Goal: Task Accomplishment & Management: Complete application form

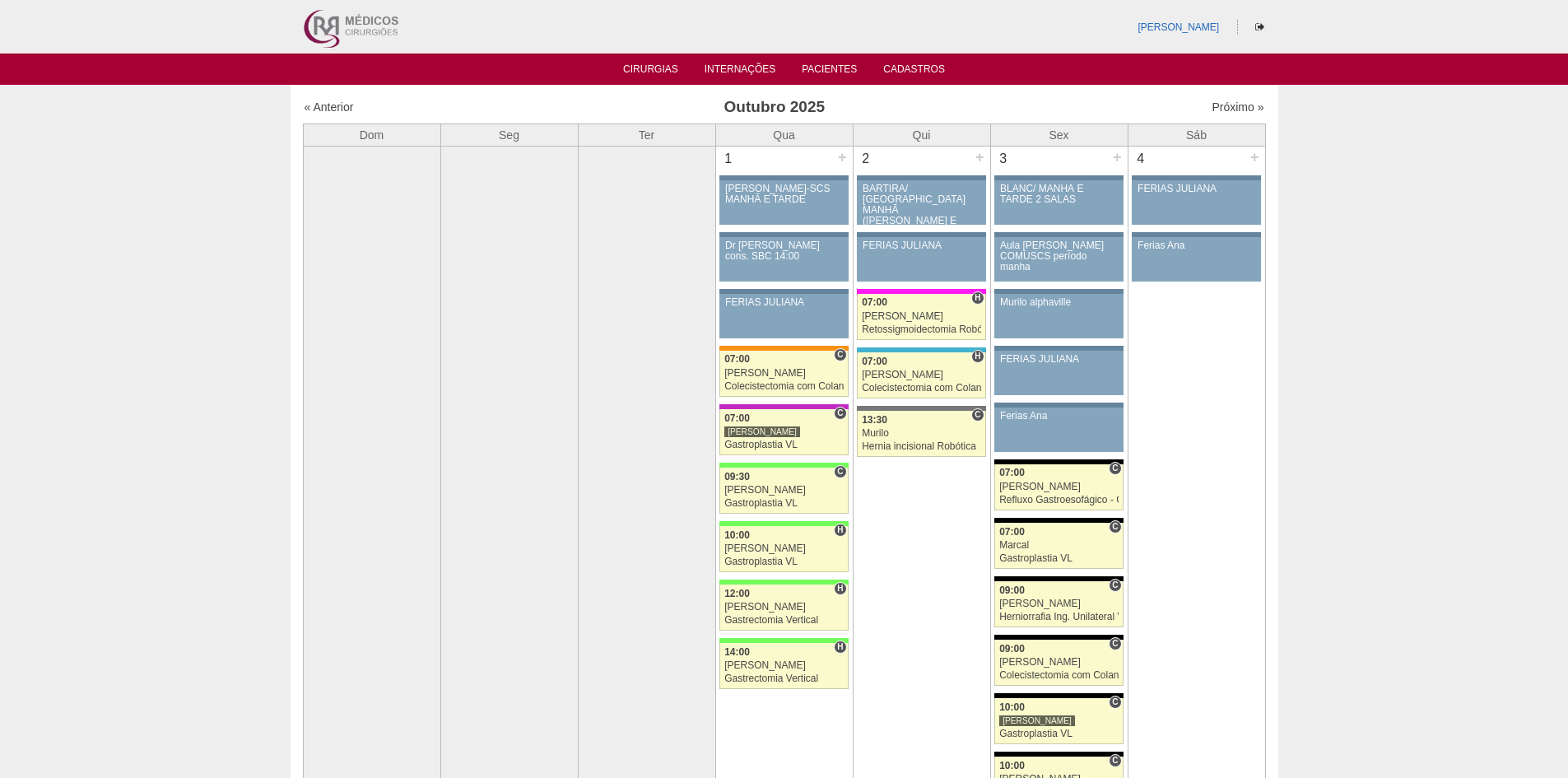
click at [1211, 99] on div "Próximo »" at bounding box center [1149, 107] width 230 height 16
click at [1214, 105] on link "Próximo »" at bounding box center [1238, 107] width 52 height 13
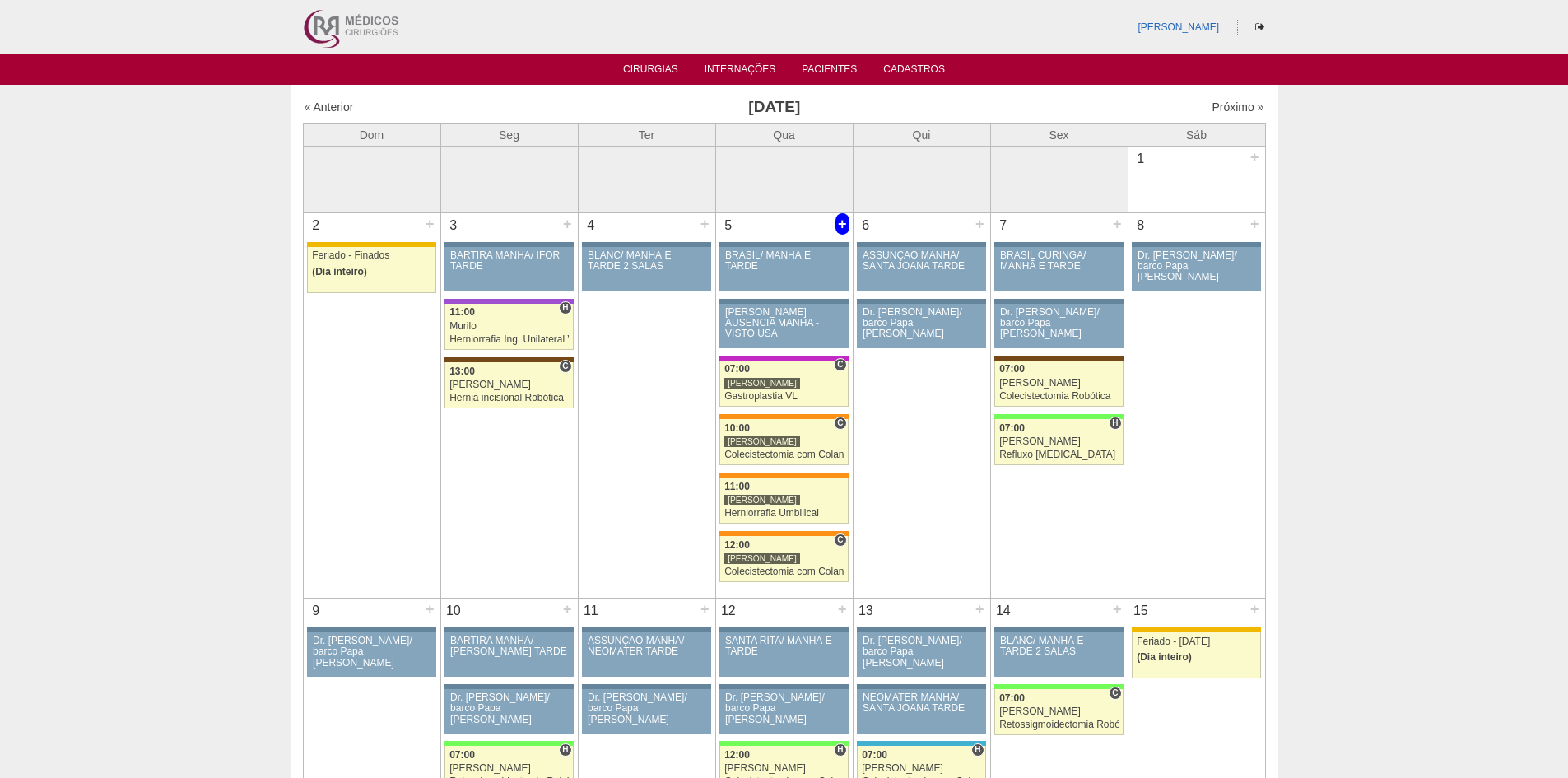
click at [844, 223] on div "+" at bounding box center [843, 224] width 14 height 22
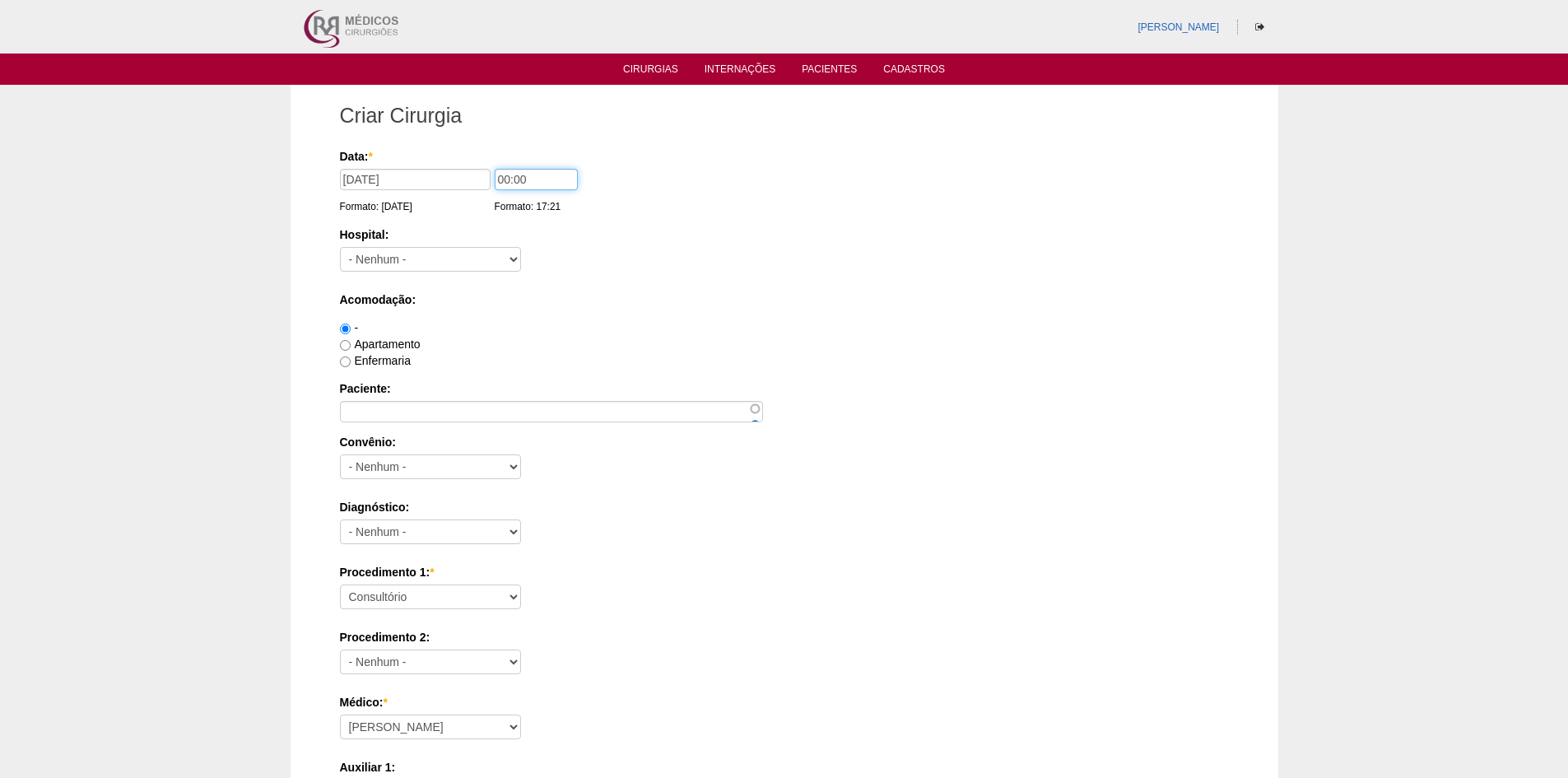
click at [506, 179] on input "00:00" at bounding box center [536, 180] width 83 height 22
type input "13:00"
click at [486, 265] on select "- Nenhum - 9 de Julho Albert Einstein Alvorada América Assunção Bartira Benefic…" at bounding box center [430, 258] width 181 height 24
select select "46"
click at [340, 246] on select "- Nenhum - 9 de Julho Albert Einstein Alvorada América Assunção Bartira Benefic…" at bounding box center [430, 258] width 181 height 24
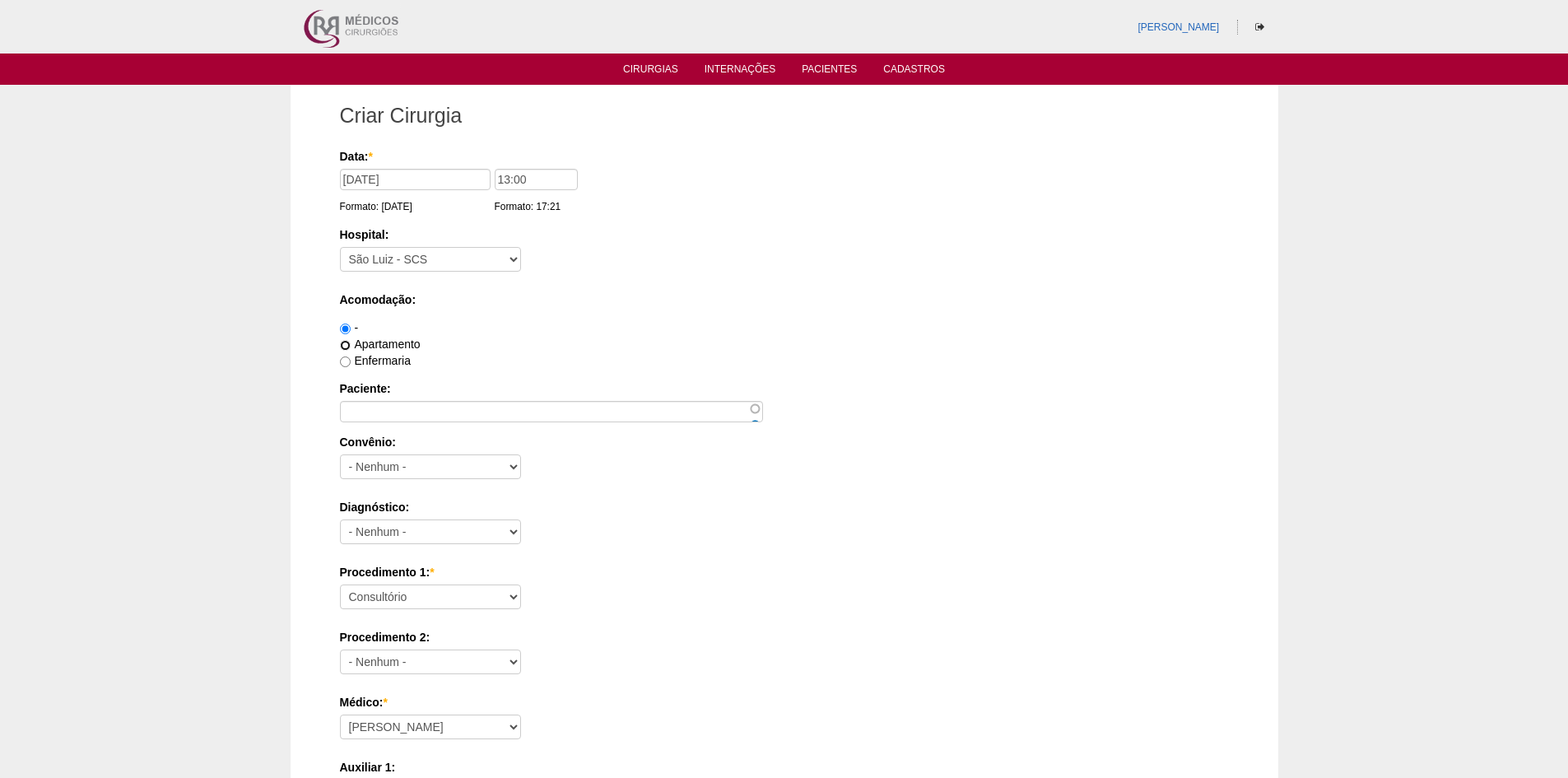
click at [346, 346] on input "Apartamento" at bounding box center [345, 345] width 11 height 11
radio input "true"
click at [426, 412] on input "Paciente:" at bounding box center [551, 412] width 423 height 22
paste input "[PERSON_NAME] [PERSON_NAME]"
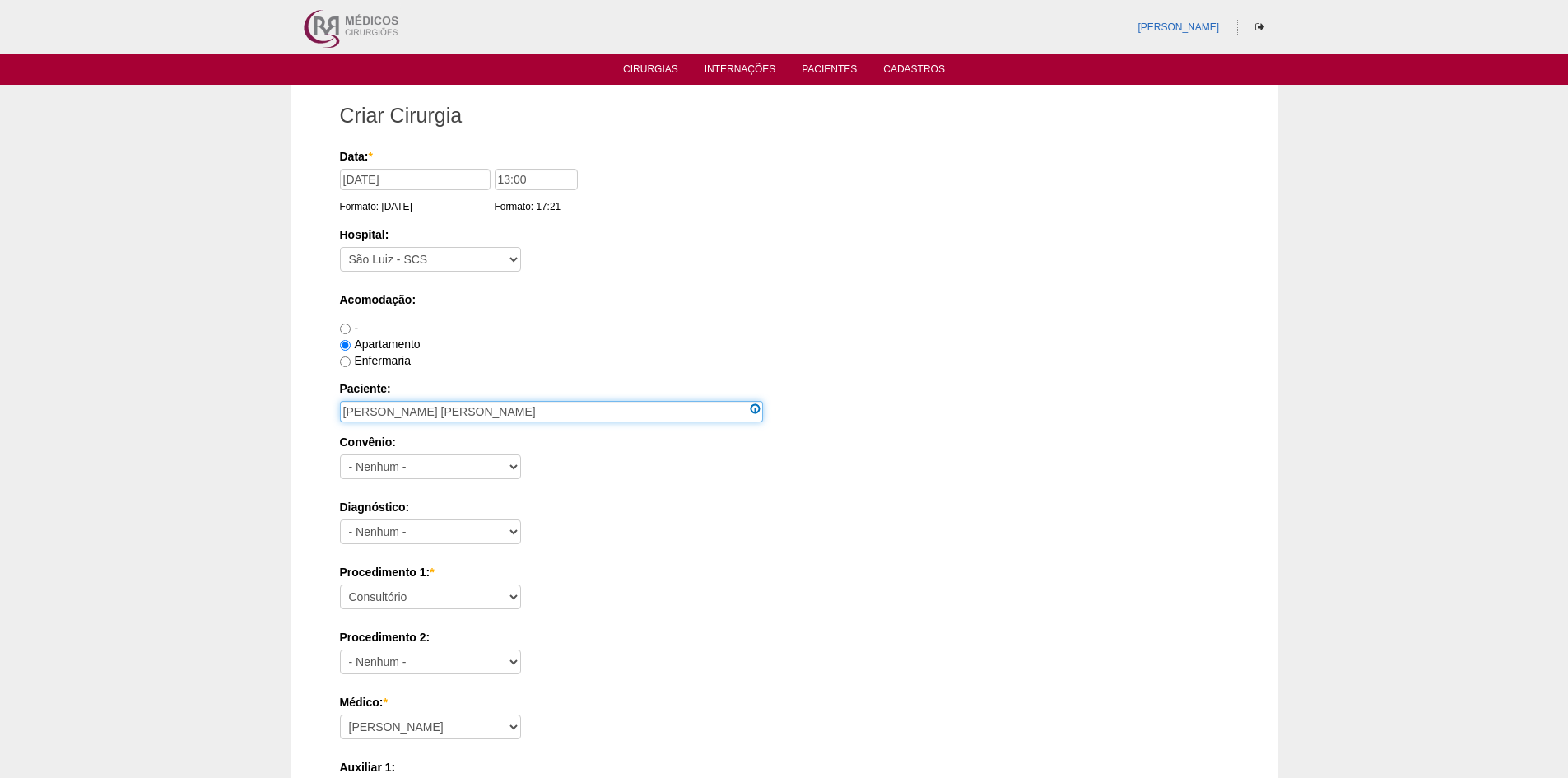
type input "[PERSON_NAME] [PERSON_NAME]"
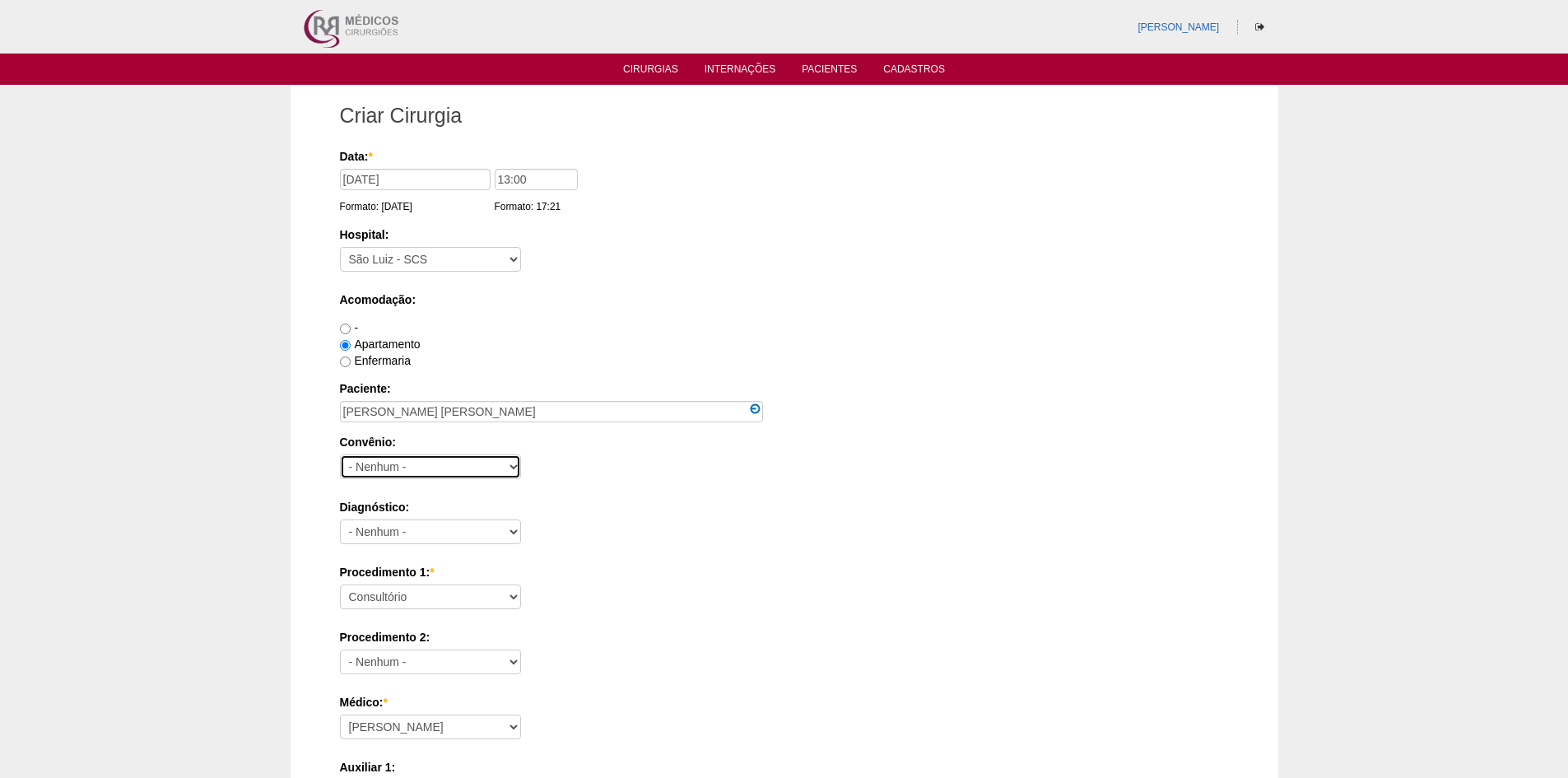
click at [421, 468] on select "- Nenhum - Abet Afresp Allianz Amil Blue Life Caasp Cabesp Caixa de Pensões Car…" at bounding box center [430, 466] width 181 height 24
select select "3746"
click at [340, 454] on select "- Nenhum - Abet Afresp Allianz Amil Blue Life Caasp Cabesp Caixa de Pensões Car…" at bounding box center [430, 466] width 181 height 24
click at [454, 534] on select "- Nenhum - Abdome Agudo Abscesso Hepático Abscesso Perianal Abscesso Peritoneal…" at bounding box center [430, 531] width 181 height 24
click at [529, 515] on div "Diagnóstico: - Nenhum - Abdome Agudo Abscesso Hepático Abscesso Perianal Absces…" at bounding box center [784, 524] width 889 height 53
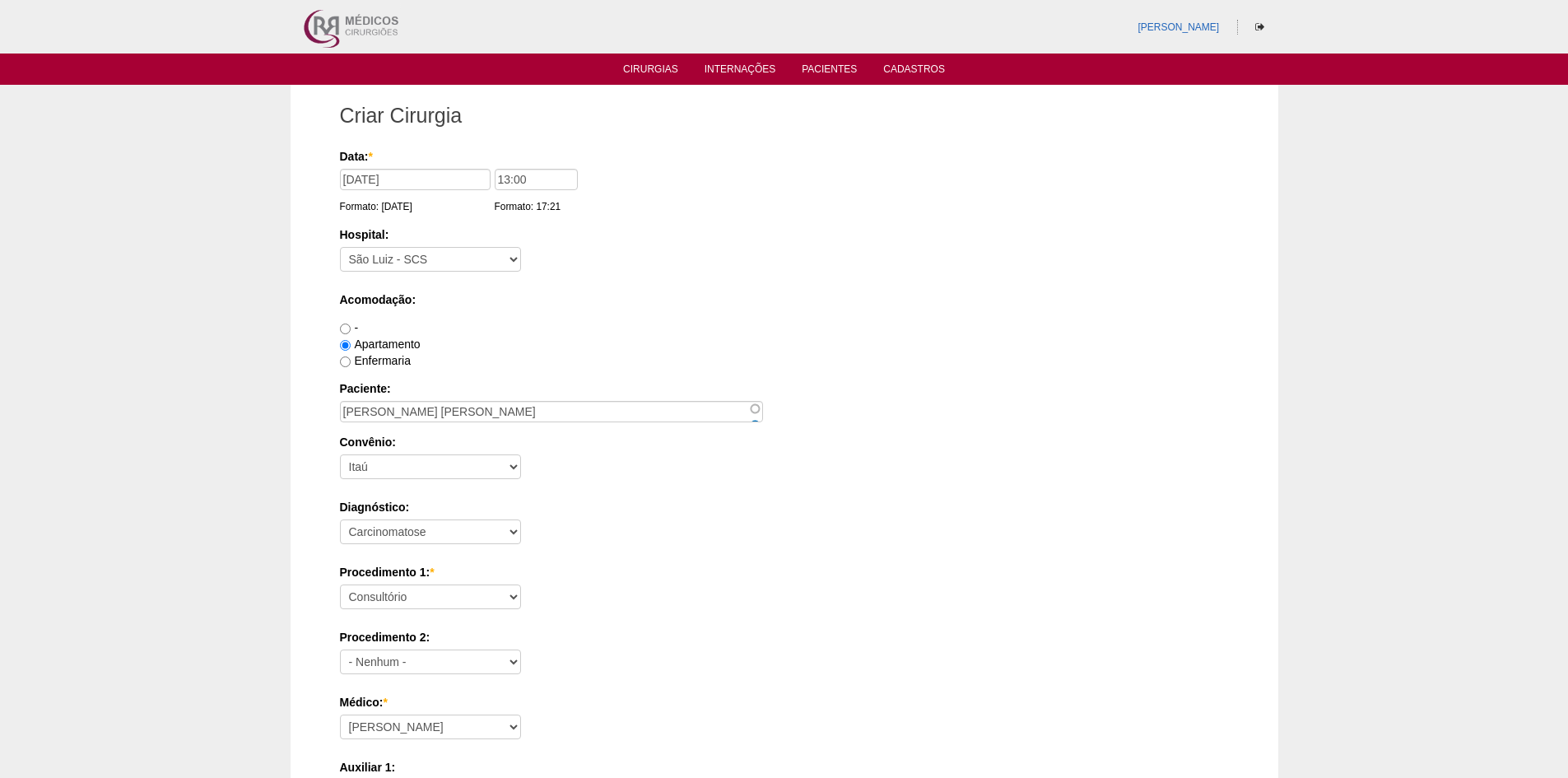
click at [529, 515] on div "Diagnóstico: - Nenhum - Abdome Agudo Abscesso Hepático Abscesso Perianal Absces…" at bounding box center [784, 524] width 889 height 53
click at [527, 515] on div "Diagnóstico: - Nenhum - Abdome Agudo Abscesso Hepático Abscesso Perianal Absces…" at bounding box center [784, 524] width 889 height 53
click at [516, 528] on select "- Nenhum - Abdome Agudo Abscesso Hepático Abscesso Perianal Abscesso Peritoneal…" at bounding box center [430, 531] width 181 height 24
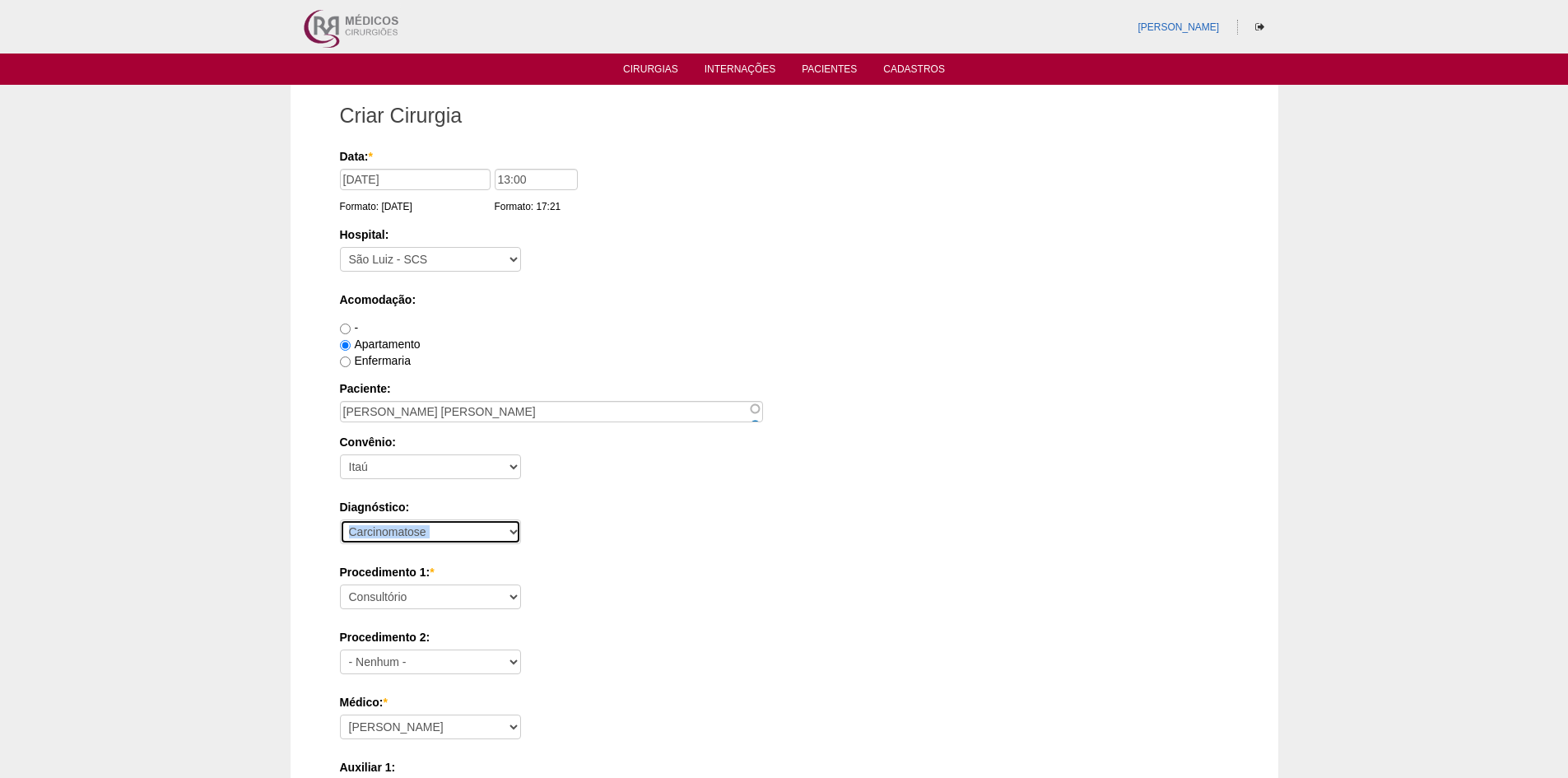
select select "12"
click at [340, 519] on select "- Nenhum - Abdome Agudo Abscesso Hepático Abscesso Perianal Abscesso Peritoneal…" at bounding box center [430, 531] width 181 height 24
click at [469, 595] on select "Consultório Abscesso Hepático - Drenagem Abscesso perianal Amputação Abdômino P…" at bounding box center [430, 596] width 181 height 24
select select "3735"
click at [340, 585] on select "Consultório Abscesso Hepático - Drenagem Abscesso perianal Amputação Abdômino P…" at bounding box center [430, 596] width 181 height 24
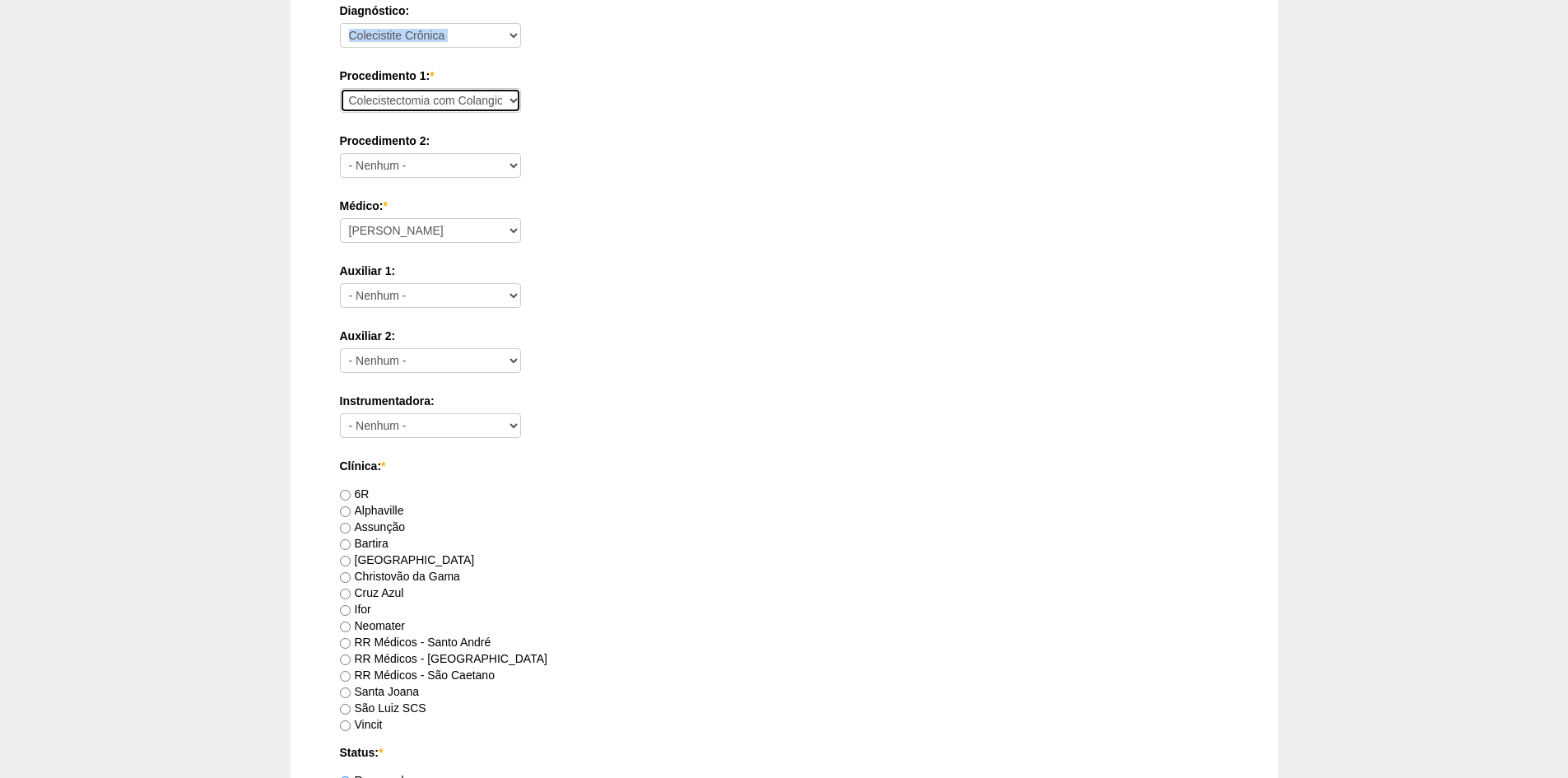
scroll to position [658, 0]
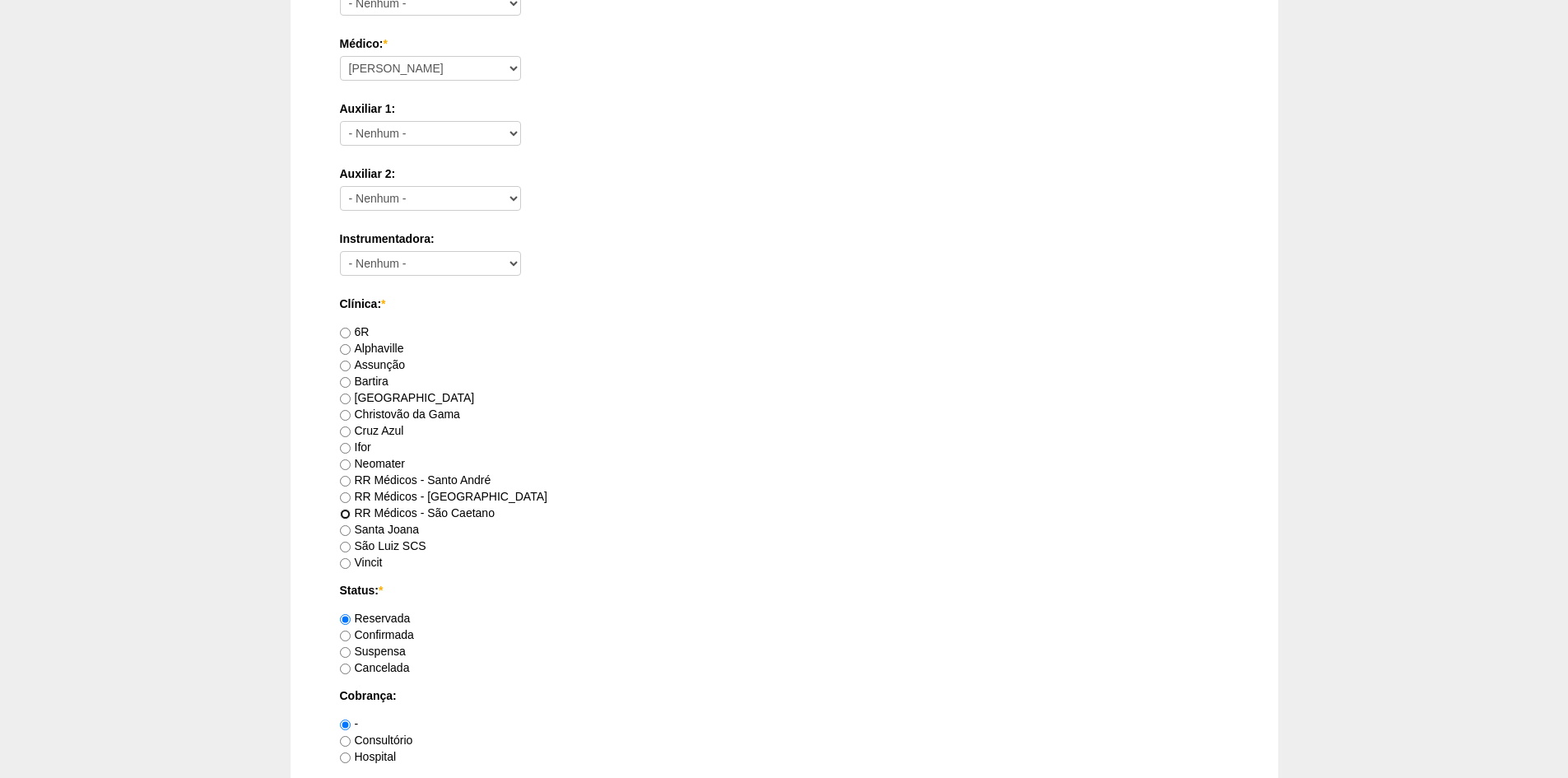
click at [341, 508] on input "RR Médicos - São Caetano" at bounding box center [345, 514] width 11 height 11
radio input "true"
drag, startPoint x: 347, startPoint y: 739, endPoint x: 587, endPoint y: 573, distance: 291.8
click at [346, 738] on input "Consultório" at bounding box center [345, 741] width 11 height 11
radio input "true"
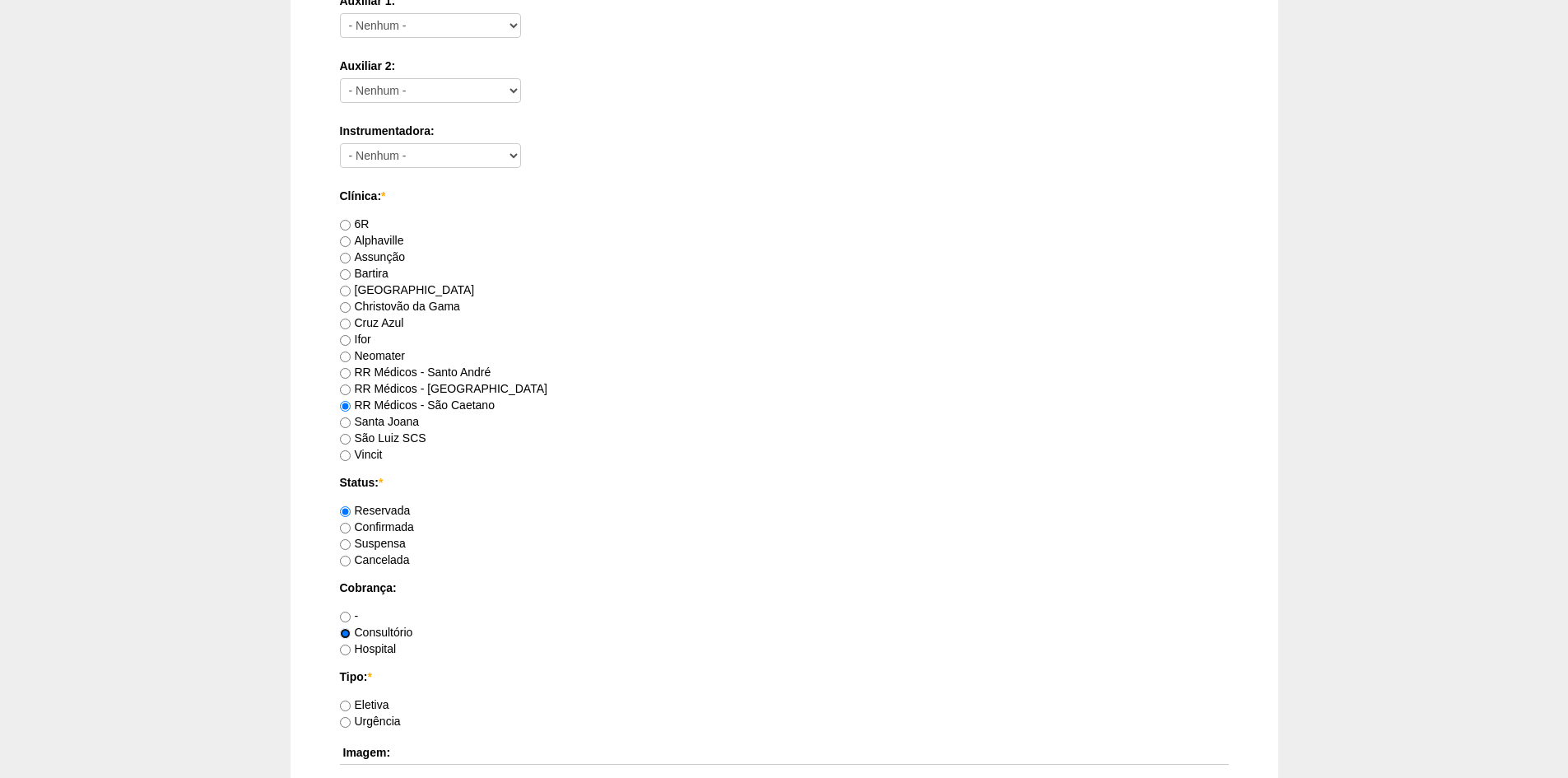
scroll to position [905, 0]
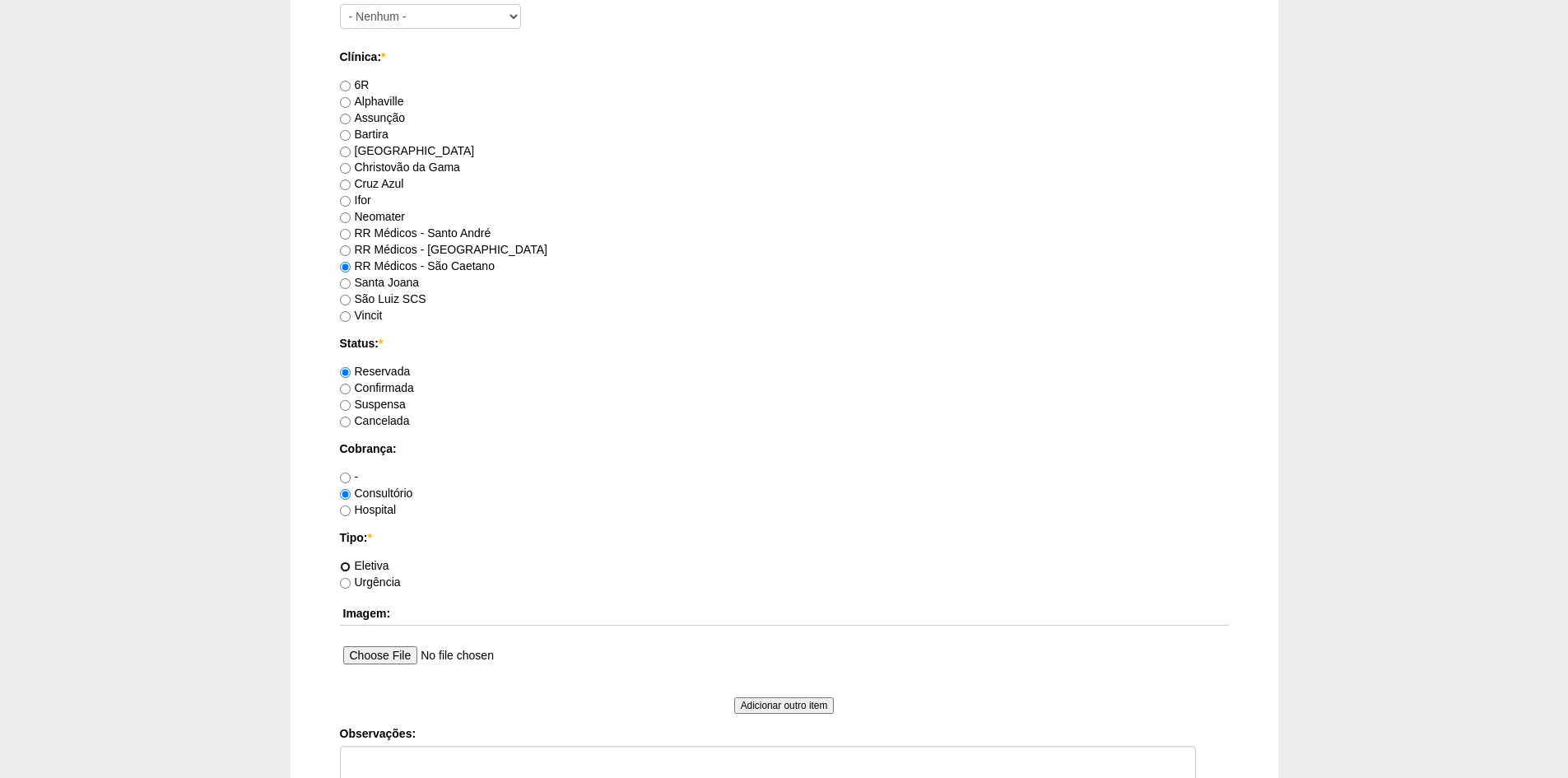
click at [347, 566] on input "Eletiva" at bounding box center [345, 567] width 11 height 11
radio input "true"
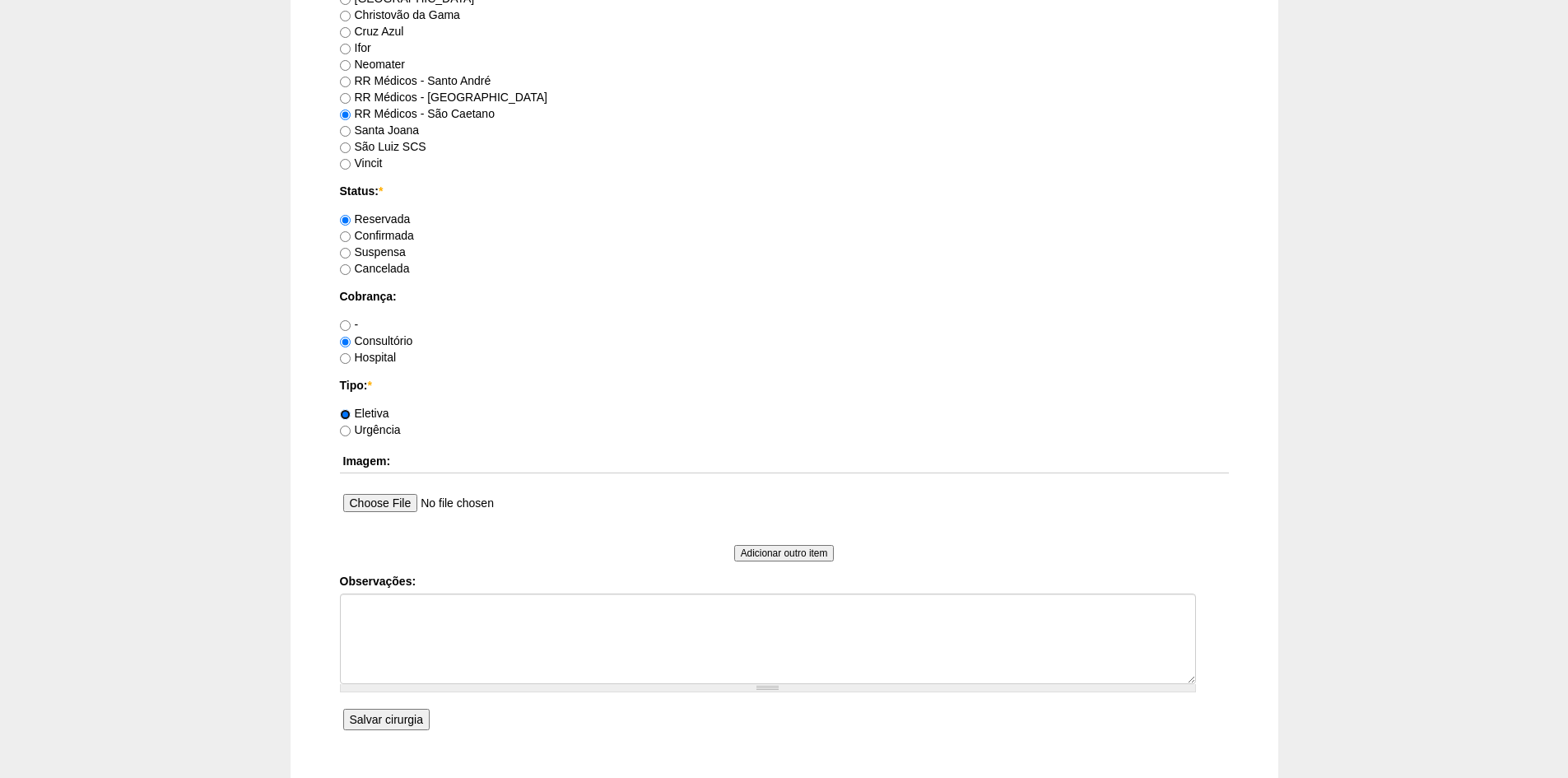
scroll to position [1172, 0]
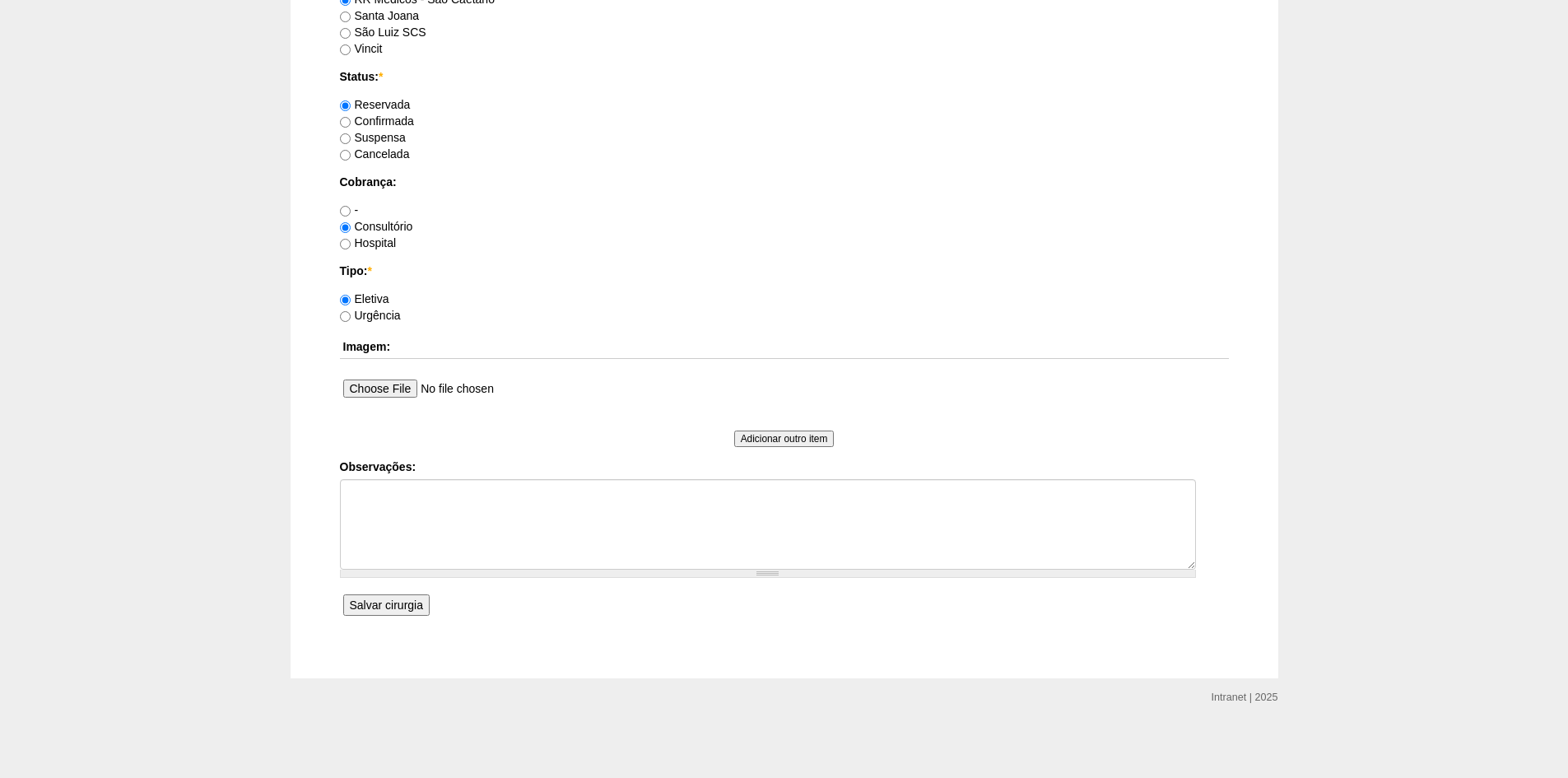
click at [396, 601] on input "Salvar cirurgia" at bounding box center [387, 605] width 86 height 22
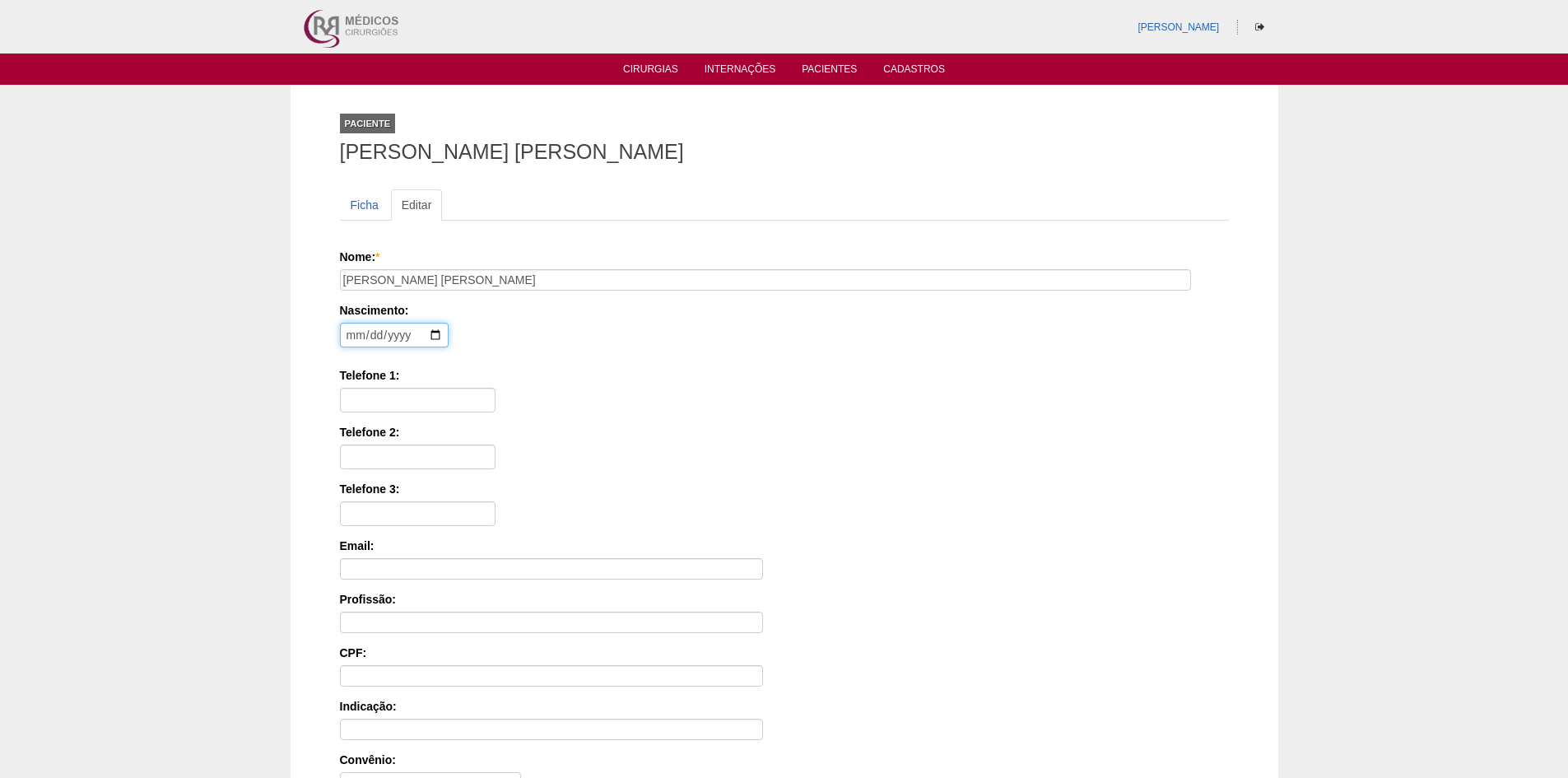
click at [347, 338] on input "date" at bounding box center [394, 335] width 109 height 24
type input "1997-02-13"
click at [410, 403] on input "Telefone 1:" at bounding box center [417, 399] width 156 height 24
paste input "99617-9790"
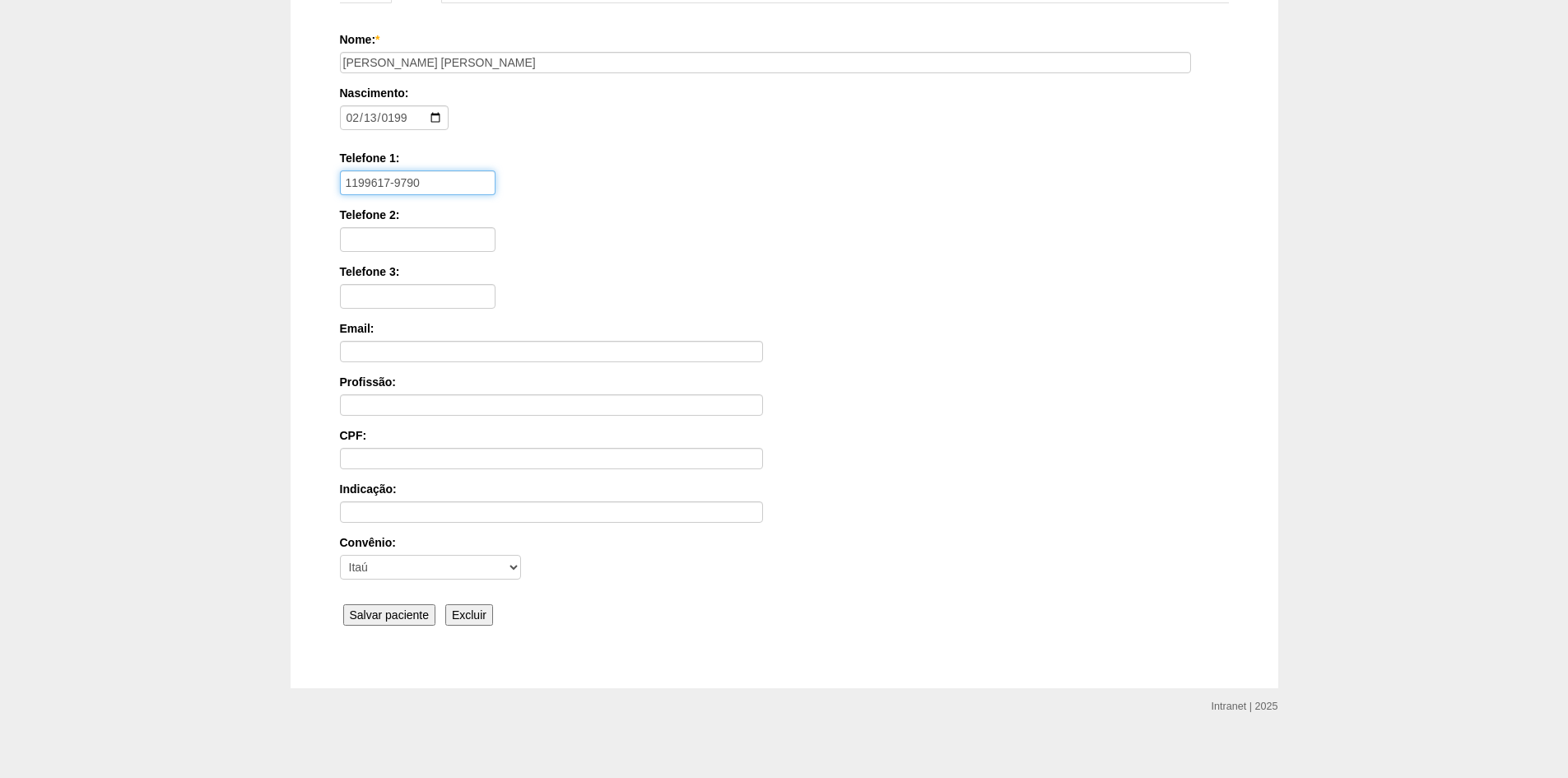
scroll to position [228, 0]
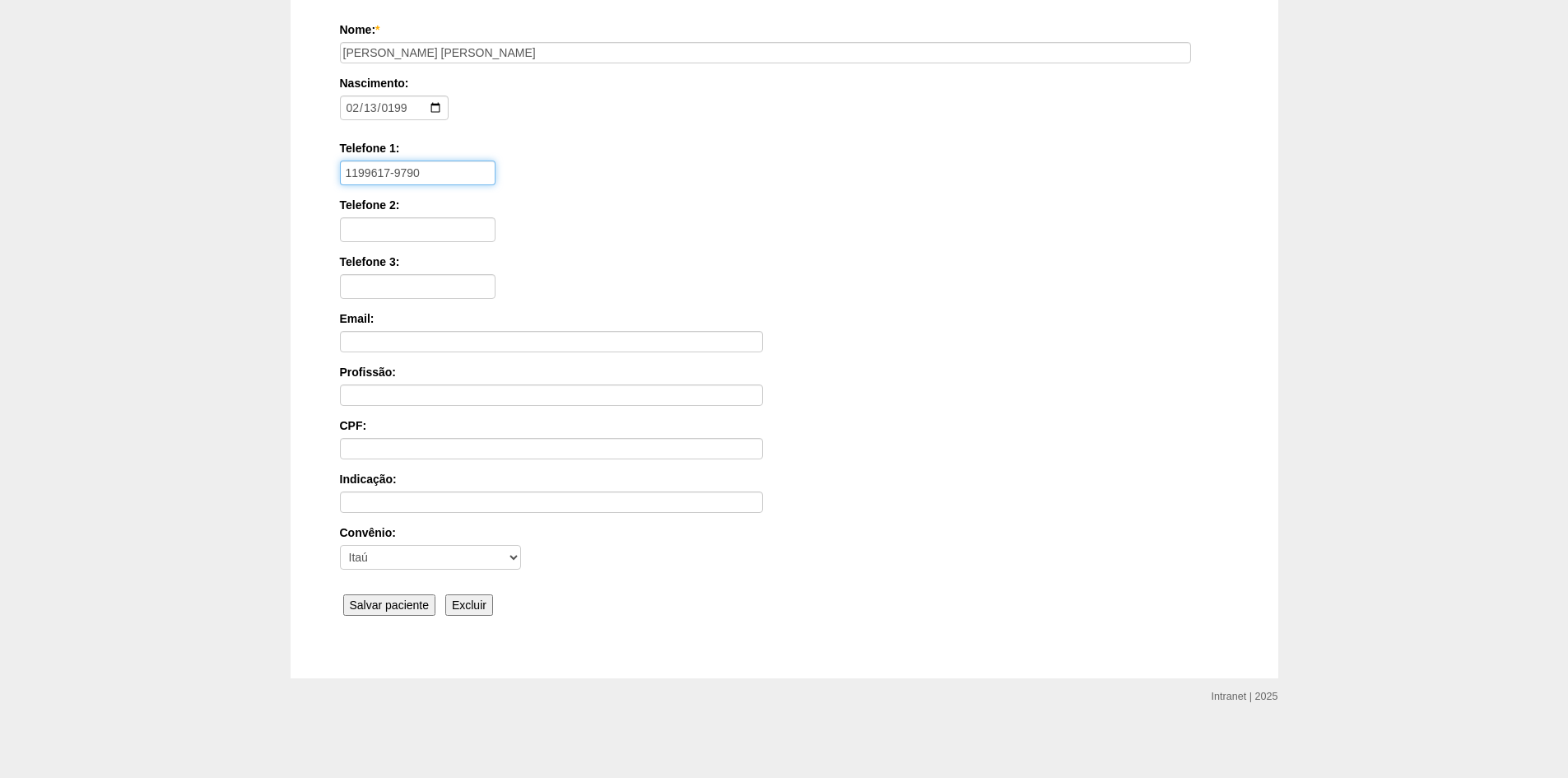
type input "1199617-9790"
click at [397, 607] on input "Salvar paciente" at bounding box center [390, 605] width 93 height 22
